Goal: Task Accomplishment & Management: Manage account settings

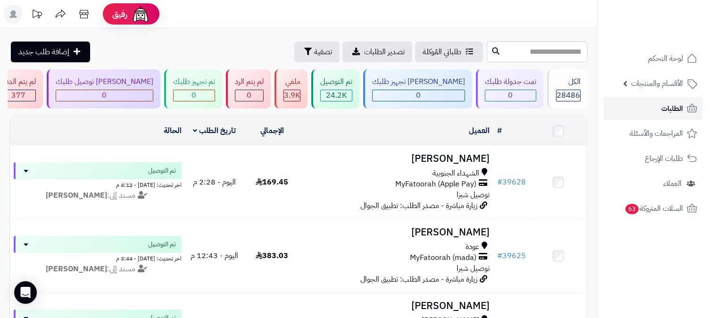
click at [667, 107] on span "الطلبات" at bounding box center [673, 108] width 22 height 13
click at [675, 107] on span "الطلبات" at bounding box center [673, 108] width 22 height 13
click at [669, 105] on span "الطلبات" at bounding box center [673, 108] width 22 height 13
click at [78, 12] on icon at bounding box center [84, 14] width 19 height 19
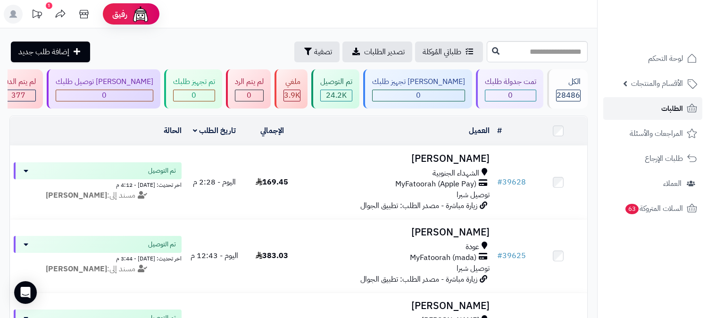
click at [675, 108] on span "الطلبات" at bounding box center [673, 108] width 22 height 13
click at [680, 105] on span "الطلبات" at bounding box center [673, 108] width 22 height 13
